Goal: Transaction & Acquisition: Purchase product/service

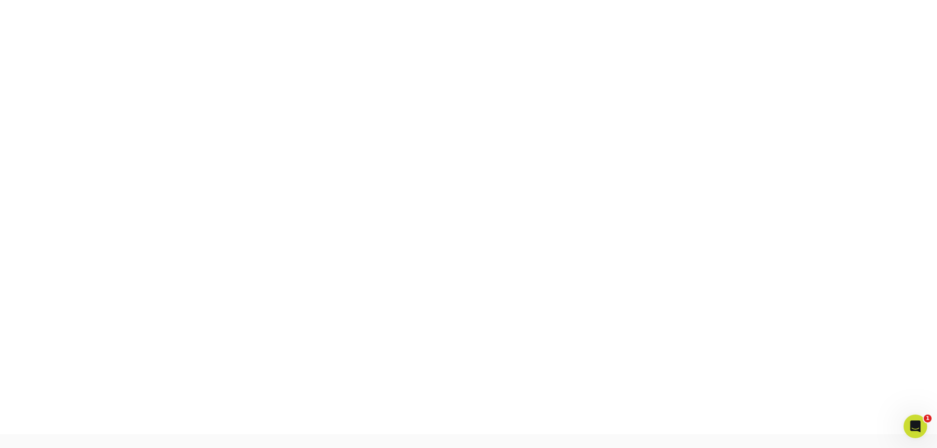
scroll to position [146, 0]
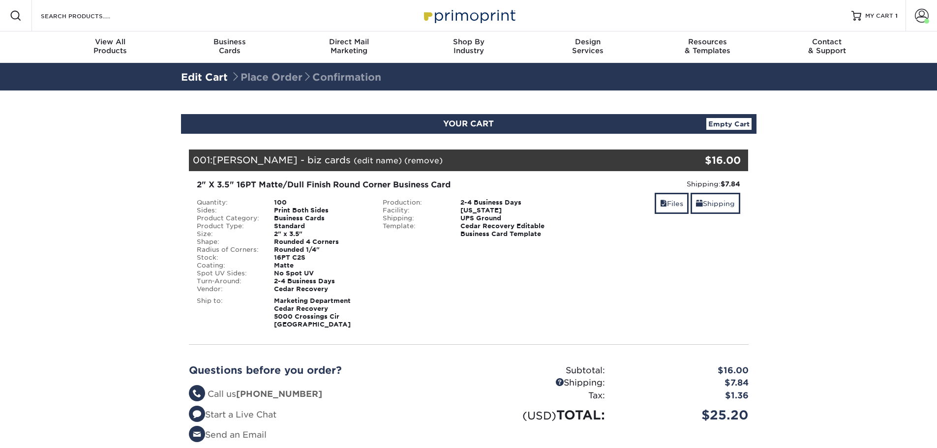
click at [344, 342] on div "Your Cart is Empty Cedar Recovery Products View Account Active Orders Order His…" at bounding box center [469, 316] width 560 height 334
click at [534, 267] on div "Production: 2-4 Business Days Facility: Ohio Shipping: UPS Ground Template:" at bounding box center [468, 246] width 186 height 94
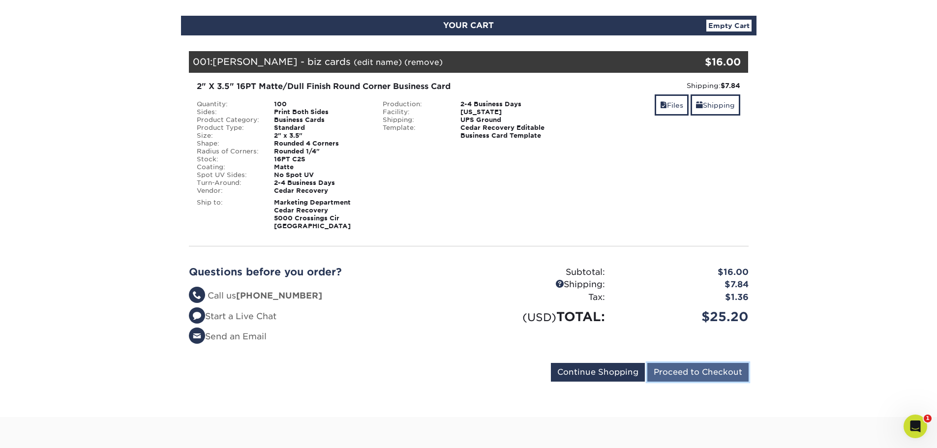
click at [681, 372] on input "Proceed to Checkout" at bounding box center [697, 372] width 101 height 19
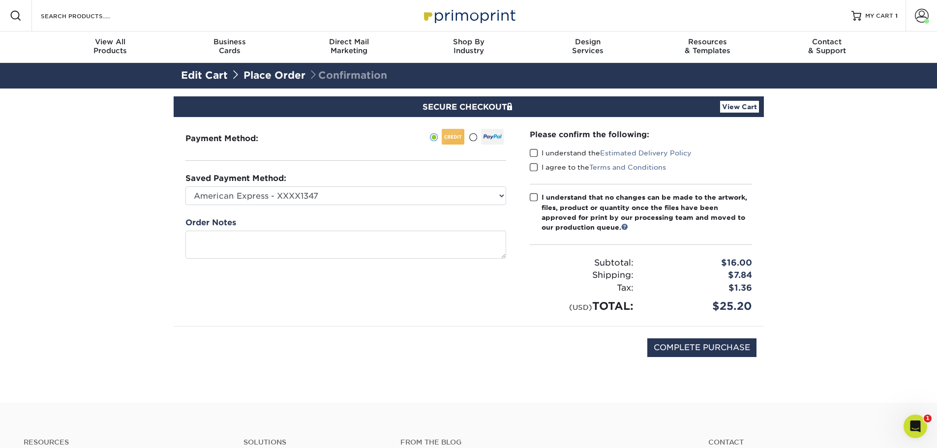
click at [534, 155] on span at bounding box center [534, 152] width 8 height 9
click at [0, 0] on input "I understand the Estimated Delivery Policy" at bounding box center [0, 0] width 0 height 0
drag, startPoint x: 531, startPoint y: 167, endPoint x: 535, endPoint y: 197, distance: 29.8
click at [532, 168] on span at bounding box center [534, 167] width 8 height 9
click at [0, 0] on input "I agree to the Terms and Conditions" at bounding box center [0, 0] width 0 height 0
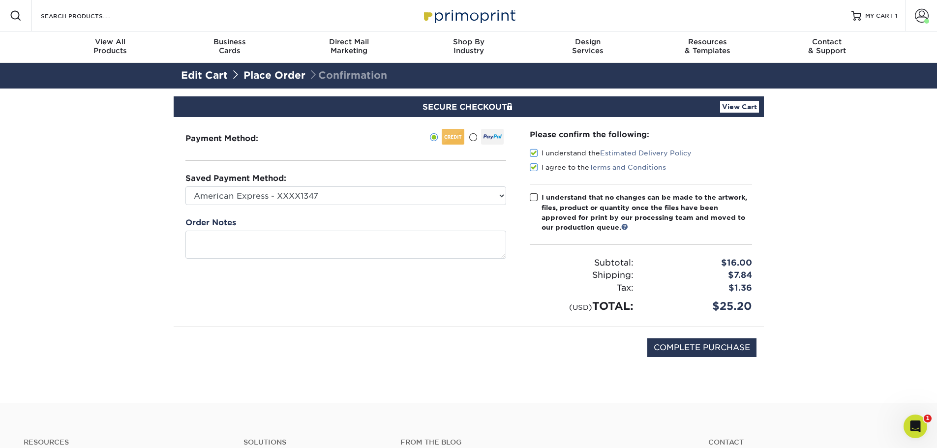
click at [534, 199] on span at bounding box center [534, 197] width 8 height 9
click at [0, 0] on input "I understand that no changes can be made to the artwork, files, product or quan…" at bounding box center [0, 0] width 0 height 0
click at [719, 341] on input "COMPLETE PURCHASE" at bounding box center [701, 347] width 109 height 19
type input "PROCESSING, PLEASE WAIT..."
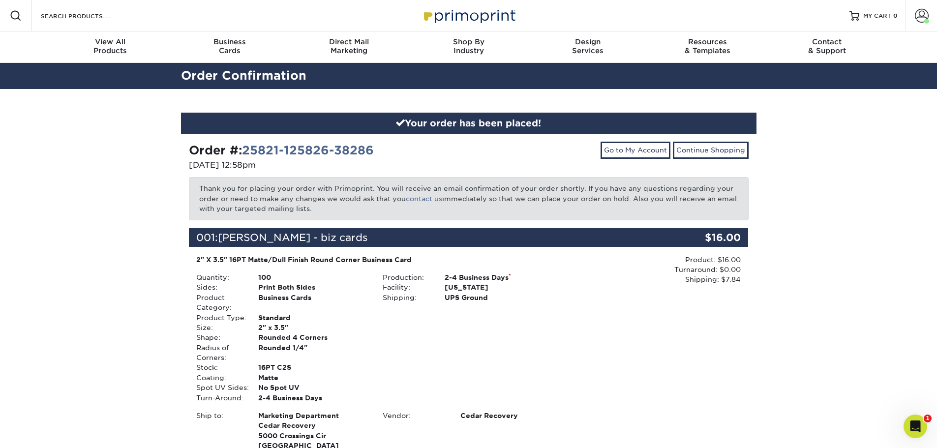
click at [522, 294] on div "UPS Ground" at bounding box center [499, 298] width 124 height 10
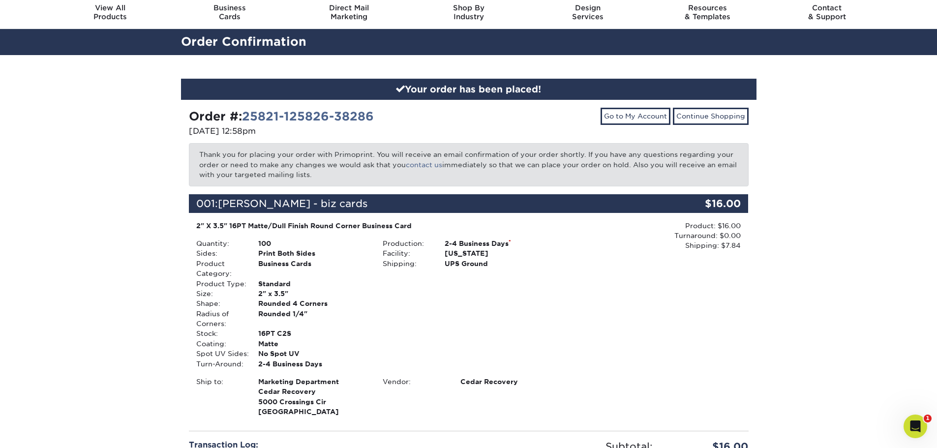
scroll to position [197, 0]
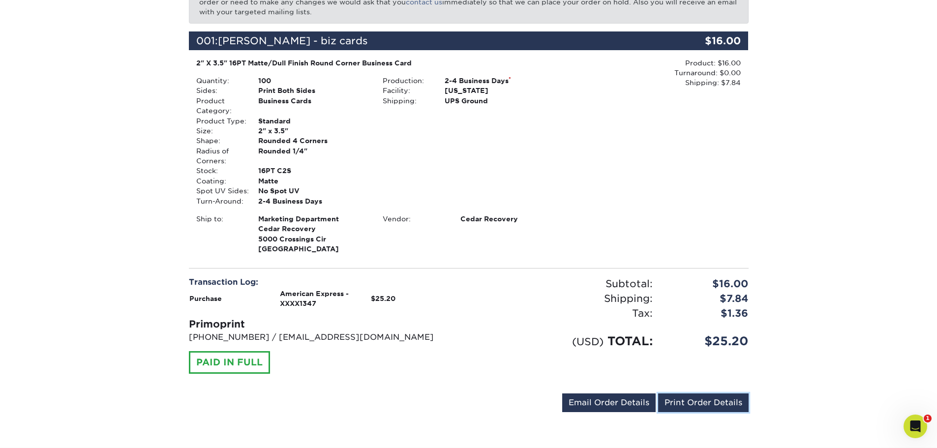
click at [698, 401] on link "Print Order Details" at bounding box center [703, 402] width 90 height 19
